Goal: Navigation & Orientation: Find specific page/section

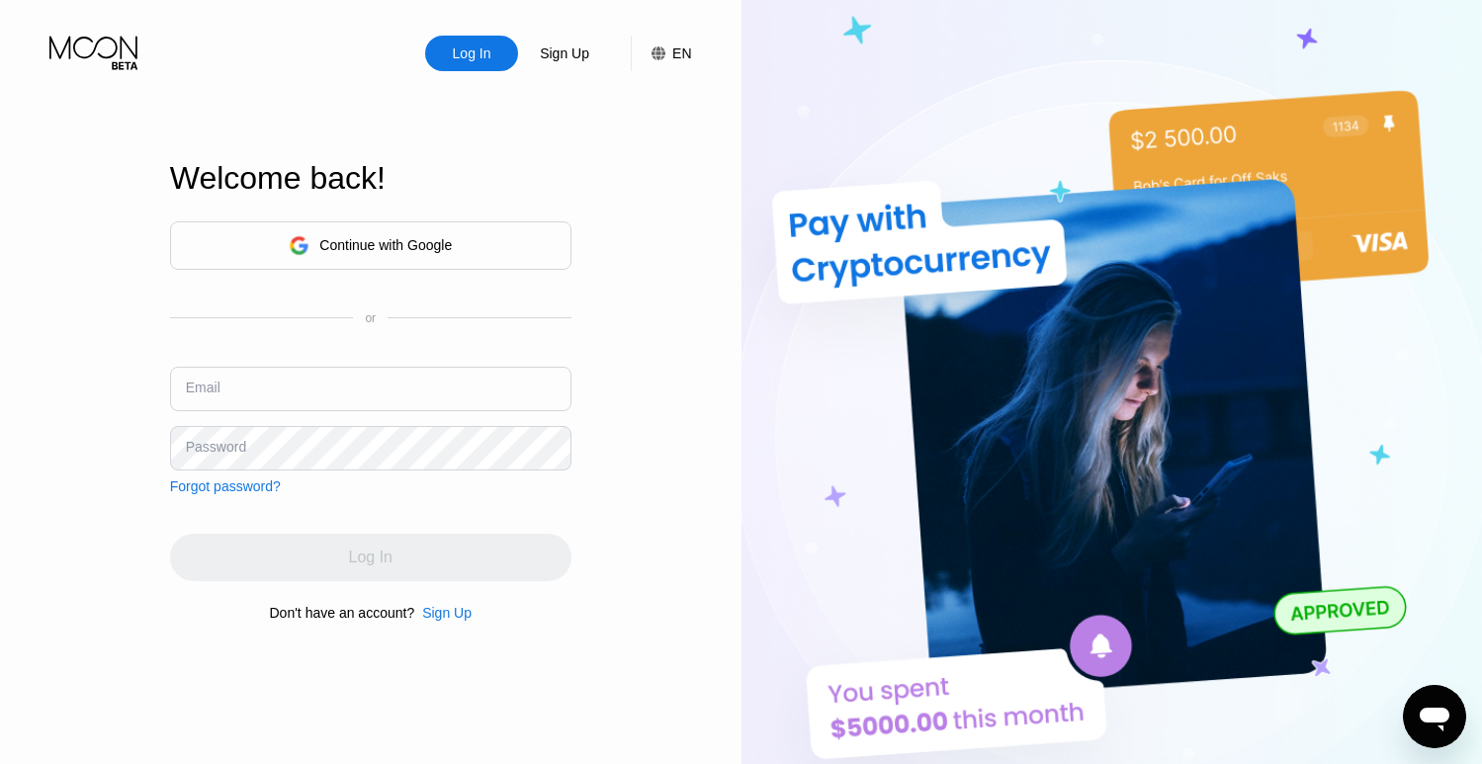
click at [357, 257] on div "Continue with Google" at bounding box center [370, 245] width 163 height 31
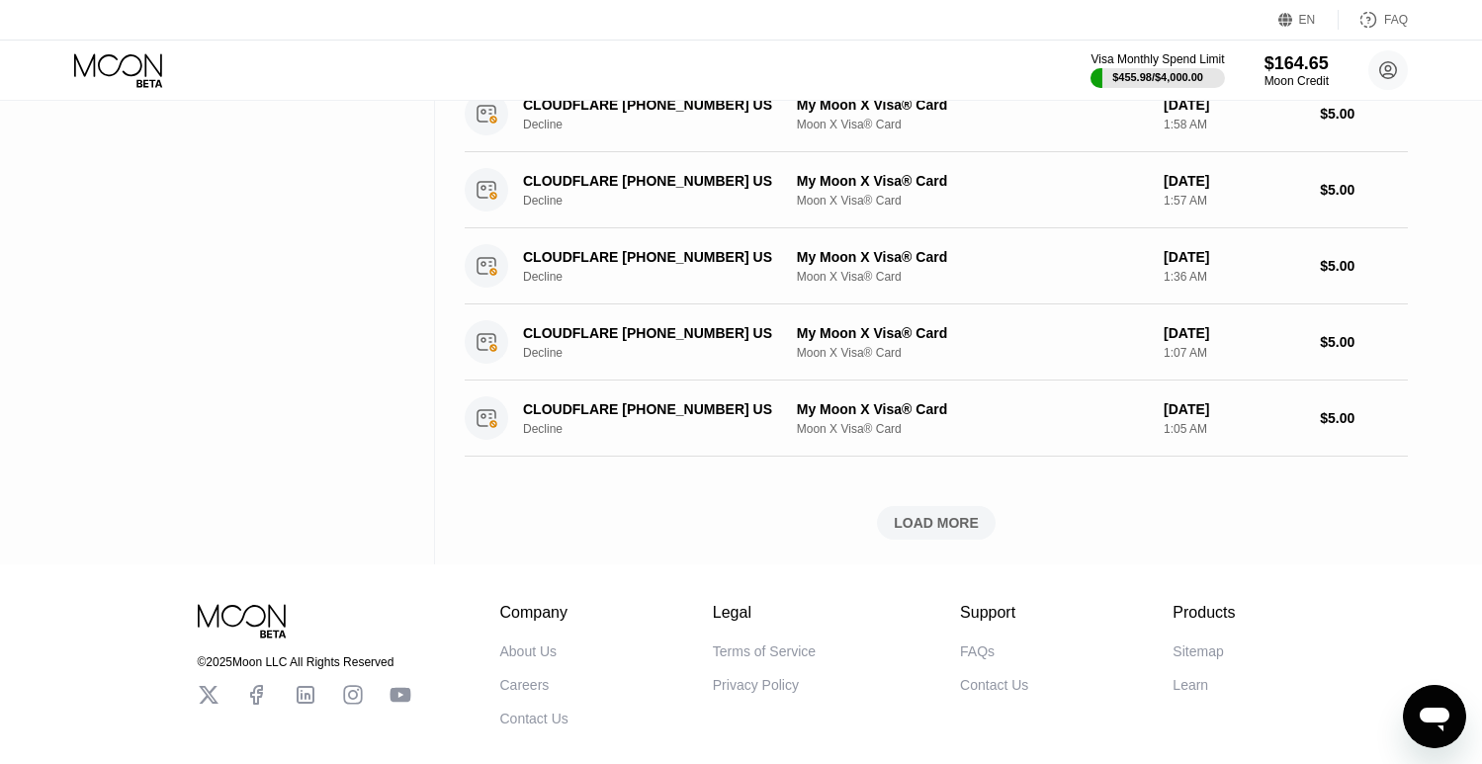
scroll to position [774, 0]
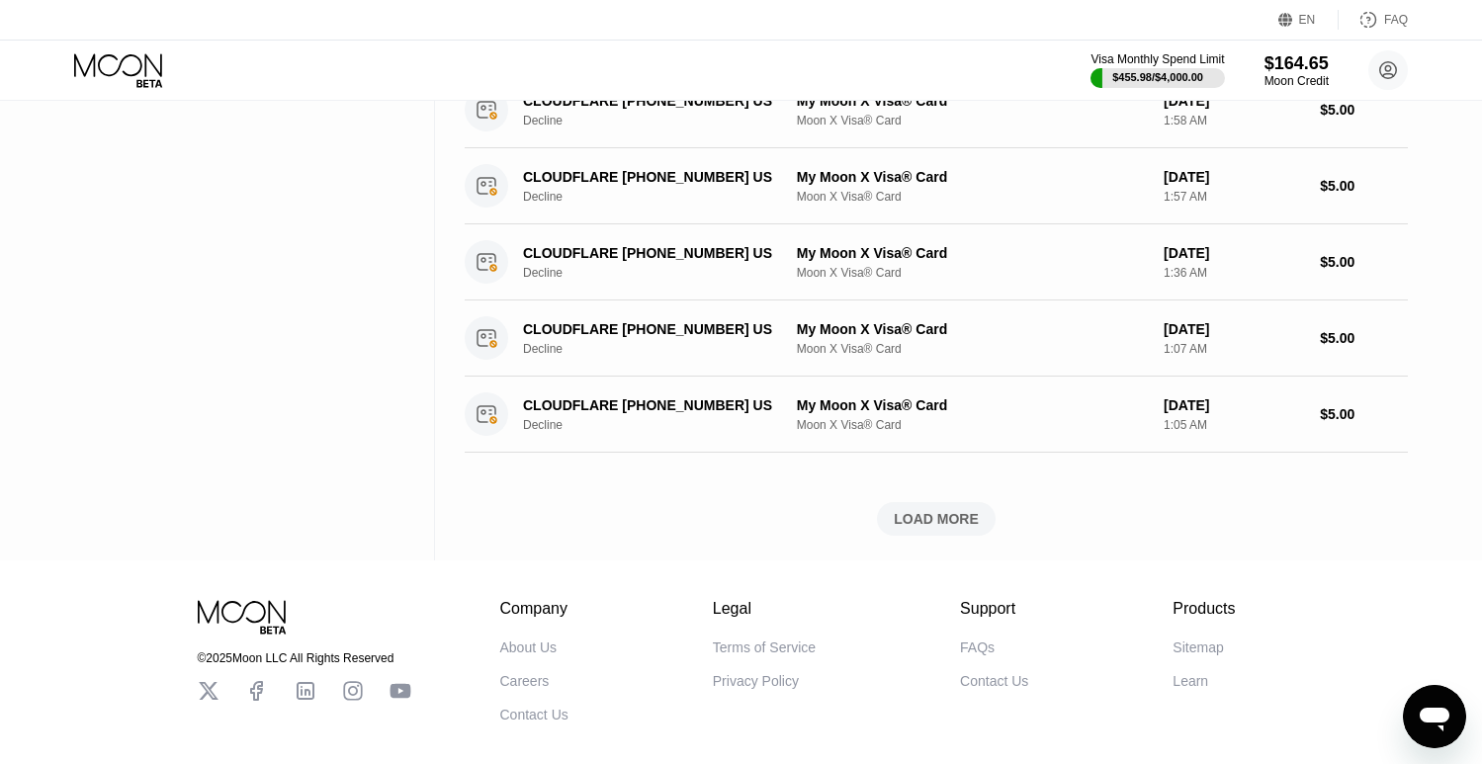
click at [921, 519] on div "LOAD MORE" at bounding box center [936, 519] width 85 height 18
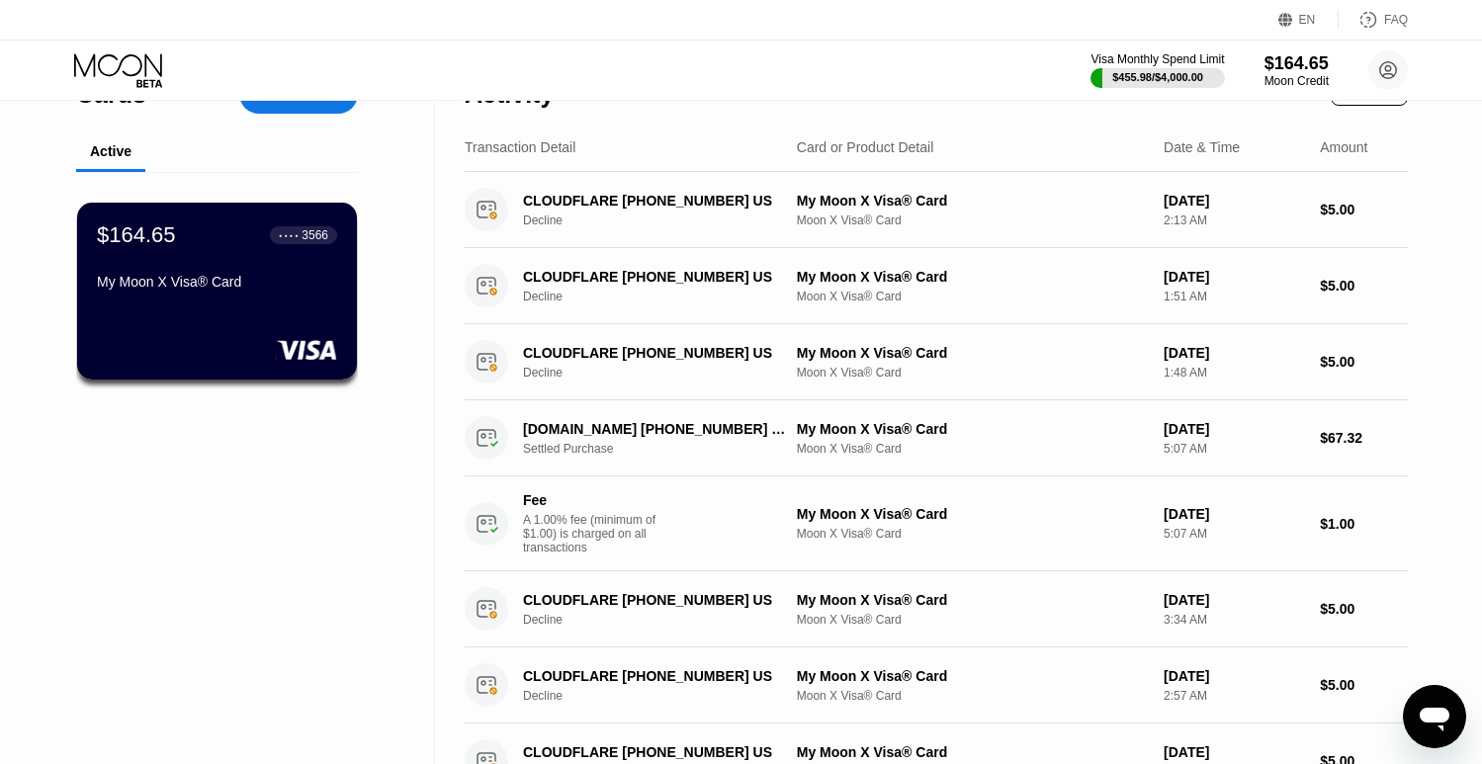
scroll to position [0, 0]
